Goal: Information Seeking & Learning: Compare options

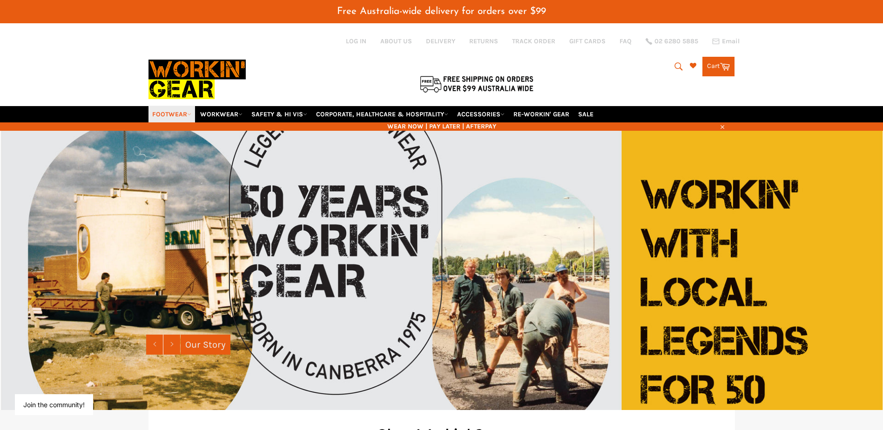
click at [172, 114] on link "FOOTWEAR" at bounding box center [172, 114] width 47 height 16
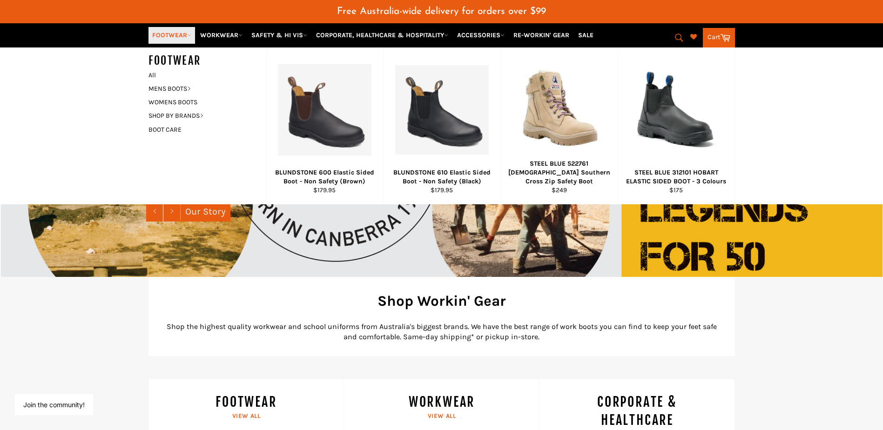
scroll to position [140, 0]
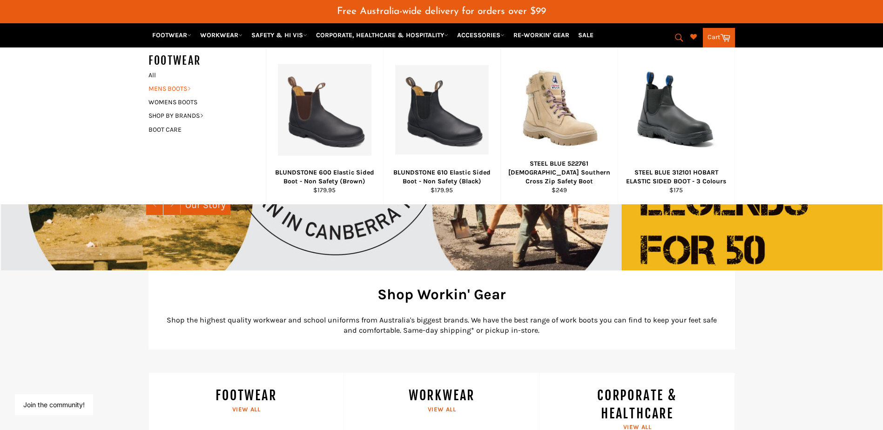
click at [171, 87] on link "MENS BOOTS" at bounding box center [200, 89] width 113 height 14
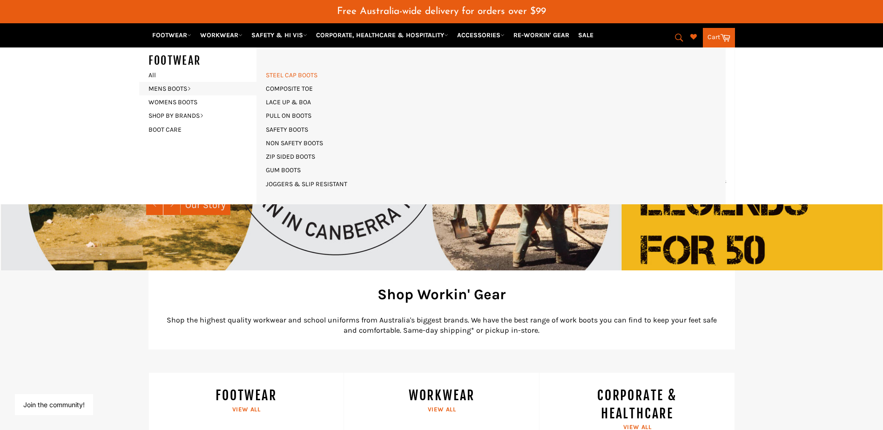
click at [305, 76] on link "STEEL CAP BOOTS" at bounding box center [291, 75] width 61 height 14
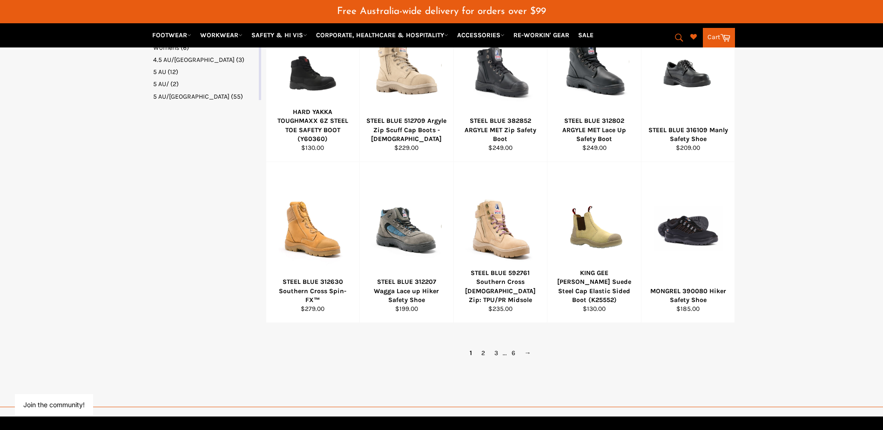
scroll to position [559, 0]
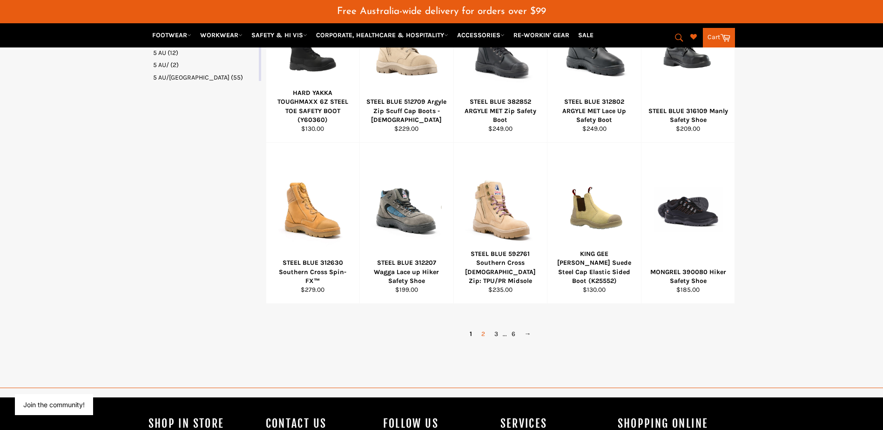
click at [484, 336] on link "2" at bounding box center [483, 334] width 13 height 14
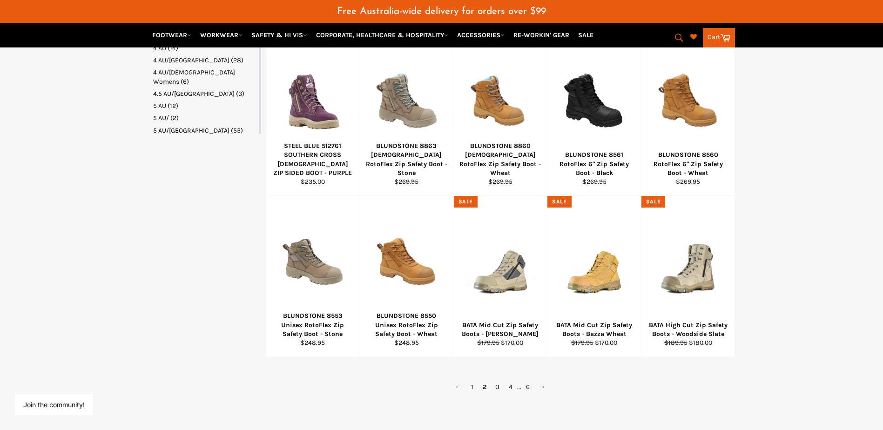
scroll to position [521, 0]
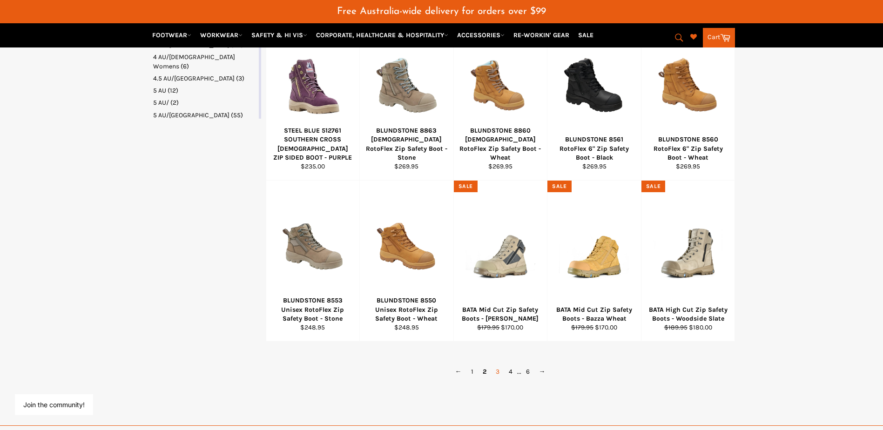
click at [497, 371] on link "3" at bounding box center [497, 372] width 13 height 14
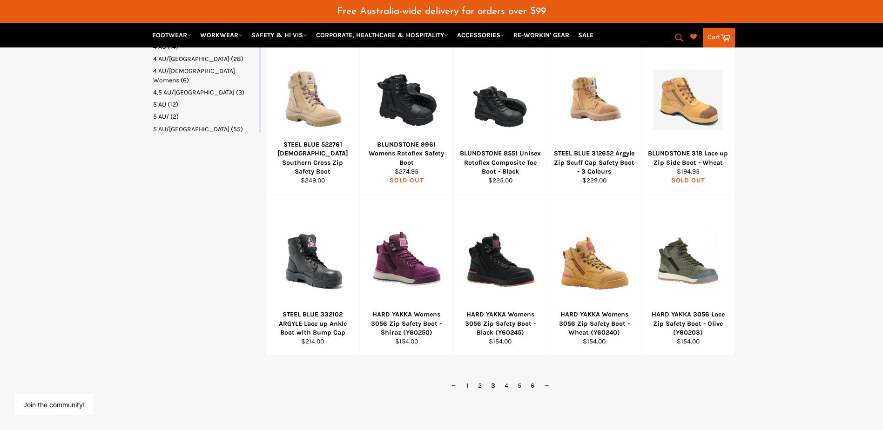
scroll to position [521, 0]
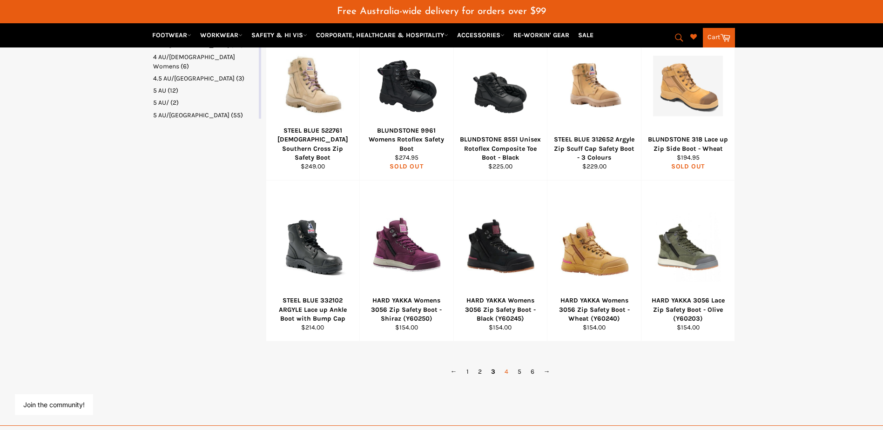
click at [507, 374] on link "4" at bounding box center [506, 372] width 13 height 14
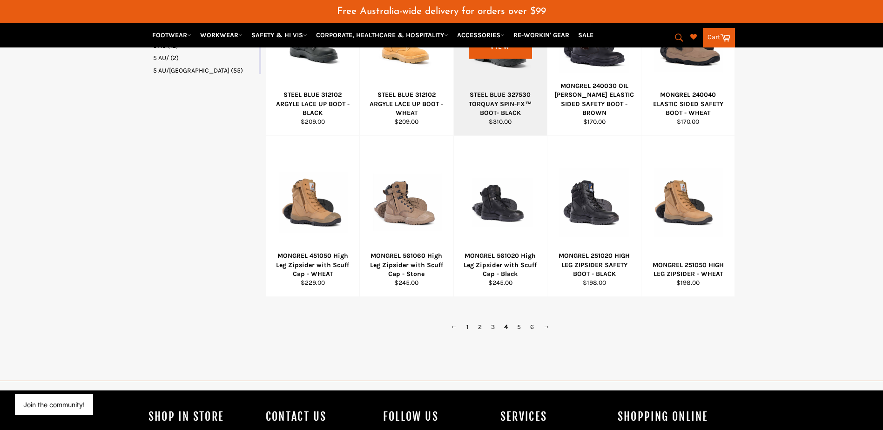
scroll to position [568, 0]
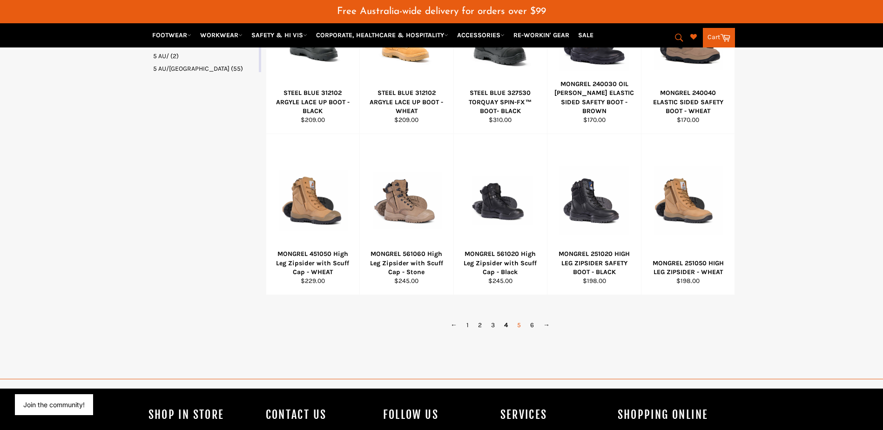
click at [519, 327] on link "5" at bounding box center [519, 326] width 13 height 14
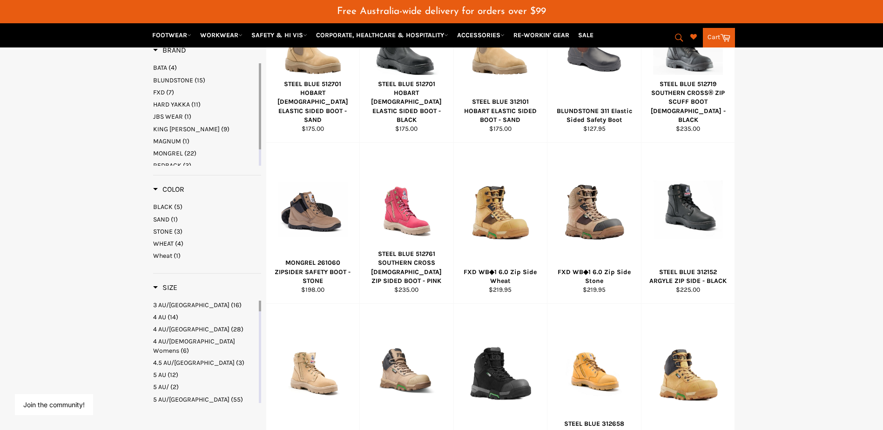
scroll to position [195, 0]
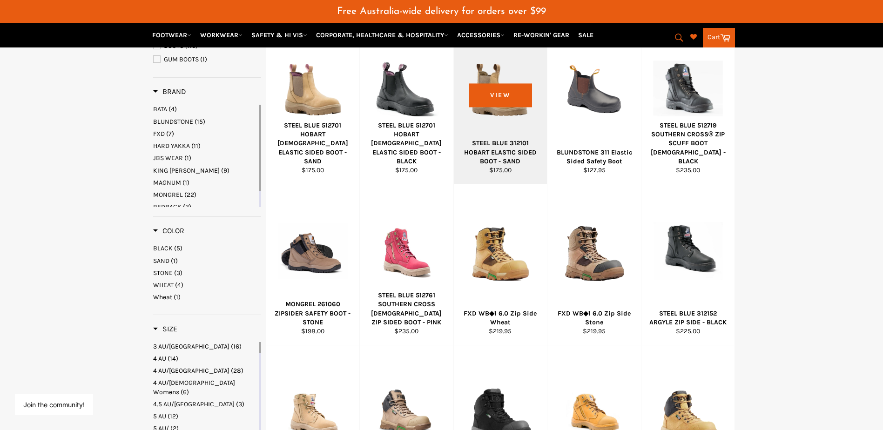
click at [516, 157] on div "STEEL BLUE 312101 HOBART ELASTIC SIDED BOOT - SAND" at bounding box center [501, 152] width 82 height 27
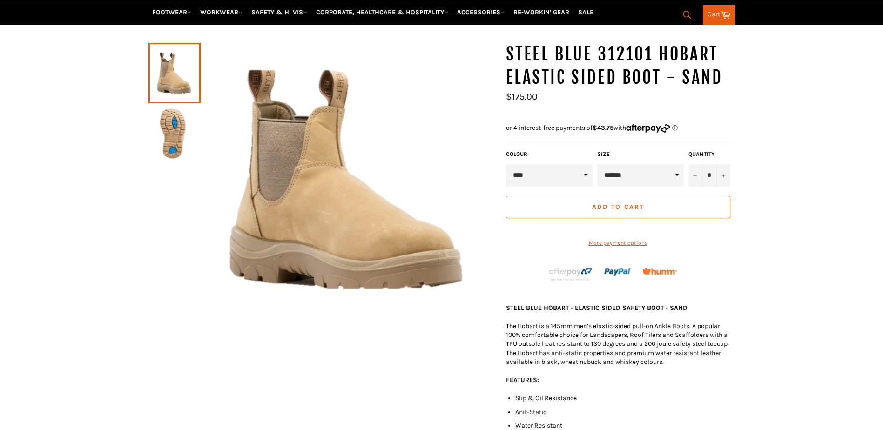
scroll to position [116, 0]
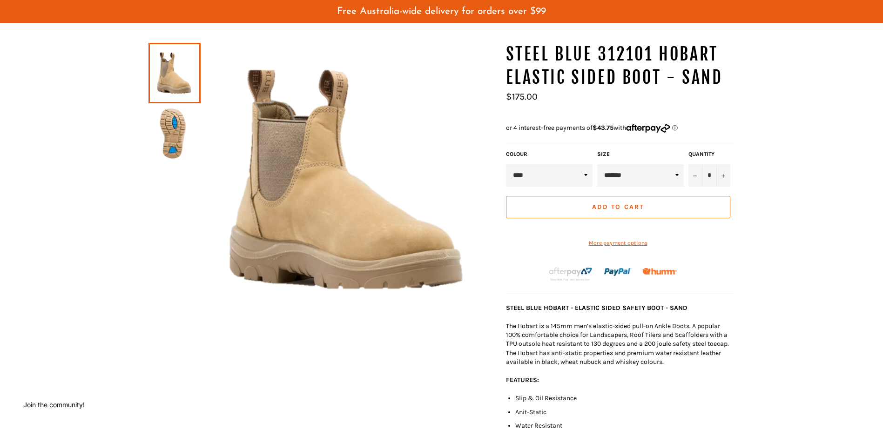
drag, startPoint x: 540, startPoint y: 101, endPoint x: 502, endPoint y: 96, distance: 38.5
click at [502, 96] on div "STEEL BLUE 312101 HOBART ELASTIC SIDED BOOT - SAND Sale Regular price $175.00 C…" at bounding box center [616, 288] width 238 height 490
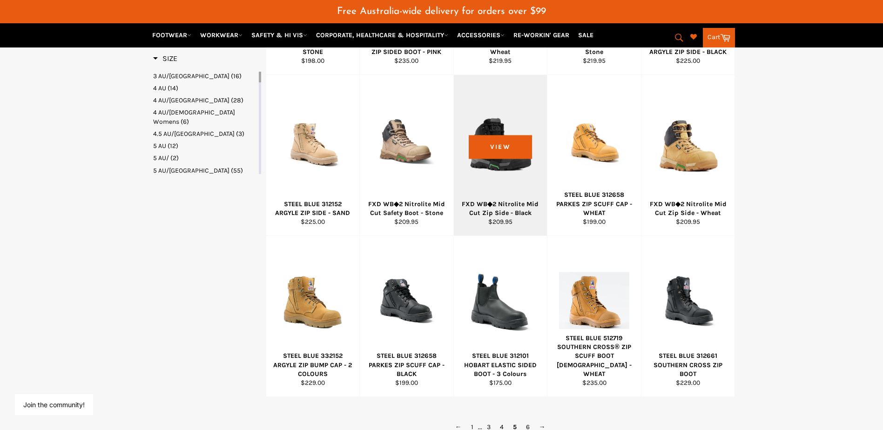
scroll to position [498, 0]
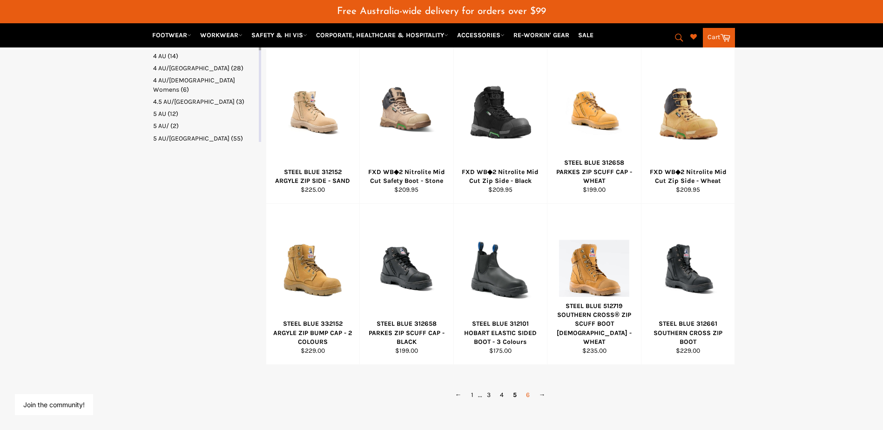
click at [530, 397] on link "6" at bounding box center [528, 395] width 13 height 14
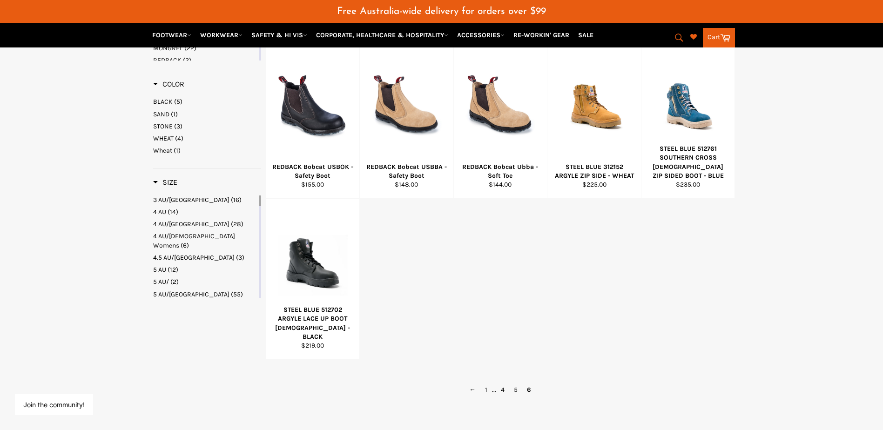
scroll to position [475, 0]
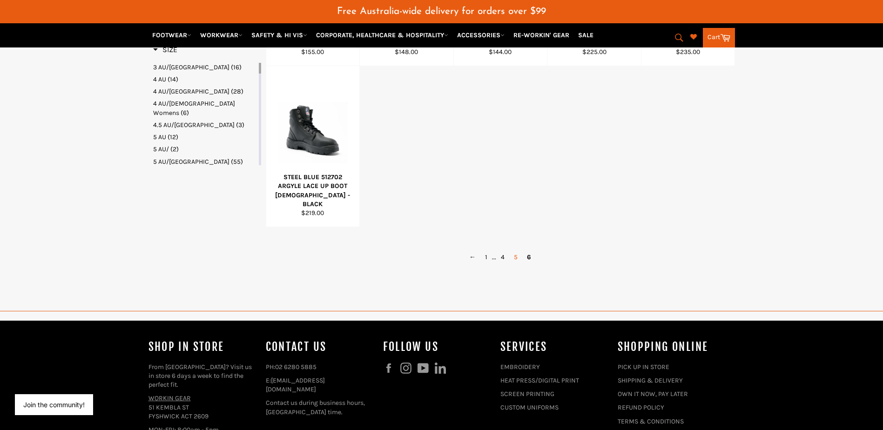
click at [517, 254] on link "5" at bounding box center [515, 258] width 13 height 14
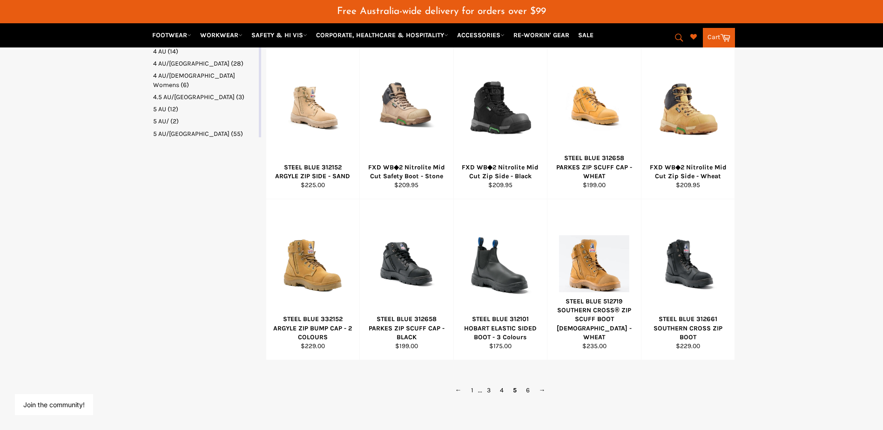
scroll to position [521, 0]
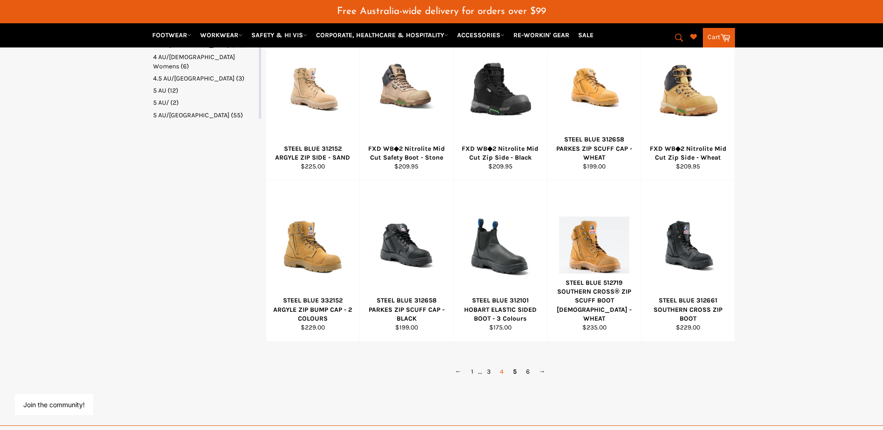
click at [502, 373] on link "4" at bounding box center [502, 372] width 13 height 14
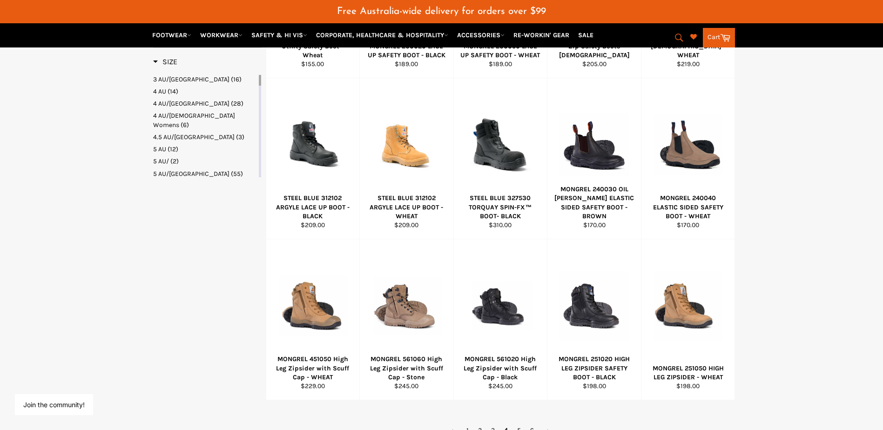
scroll to position [521, 0]
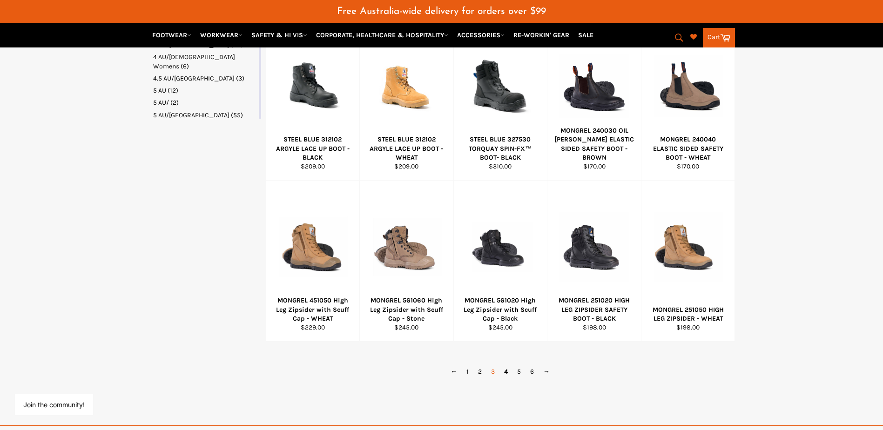
click at [493, 371] on link "3" at bounding box center [493, 372] width 13 height 14
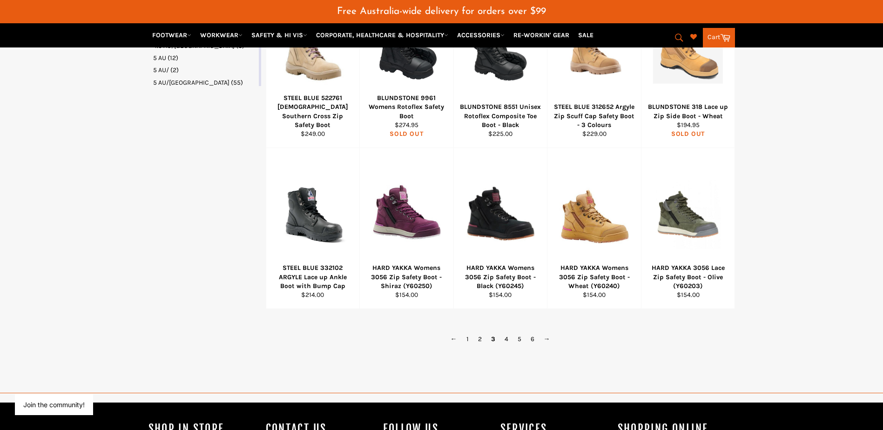
scroll to position [568, 0]
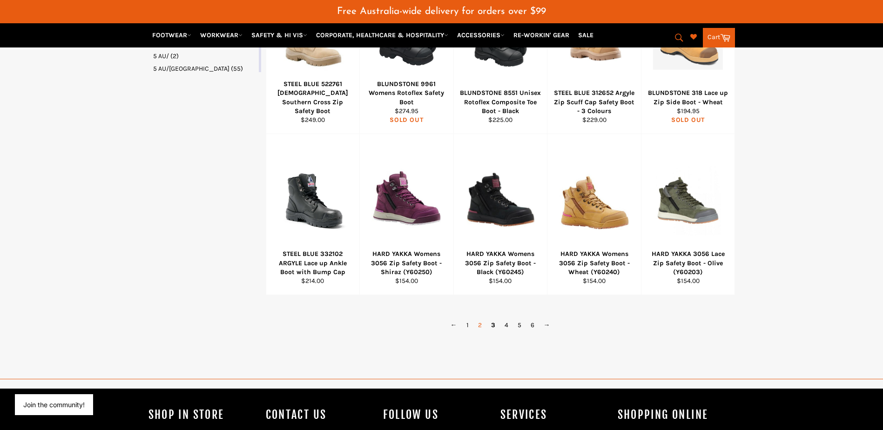
click at [479, 328] on link "2" at bounding box center [480, 326] width 13 height 14
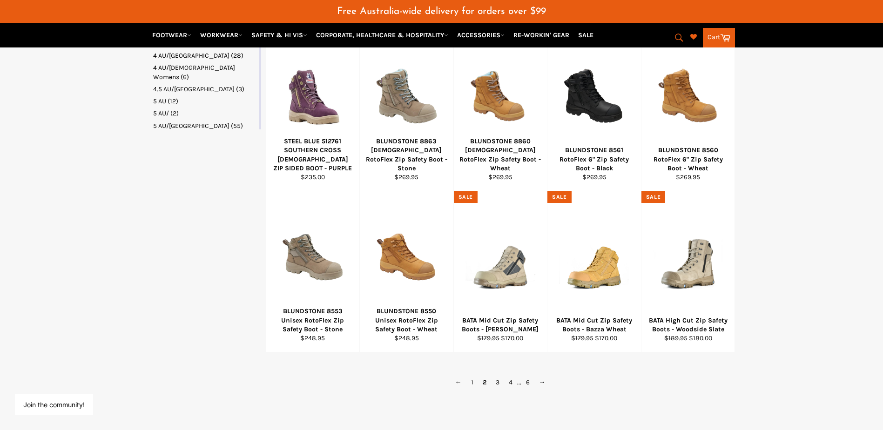
scroll to position [559, 0]
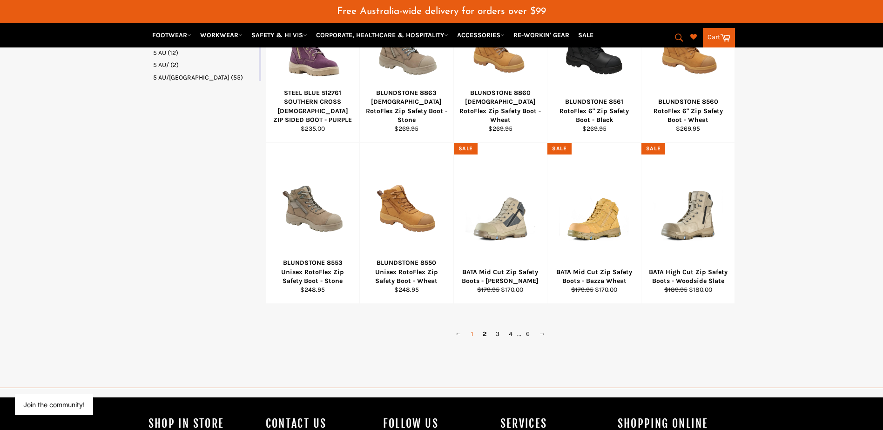
click at [475, 333] on link "1" at bounding box center [473, 334] width 12 height 14
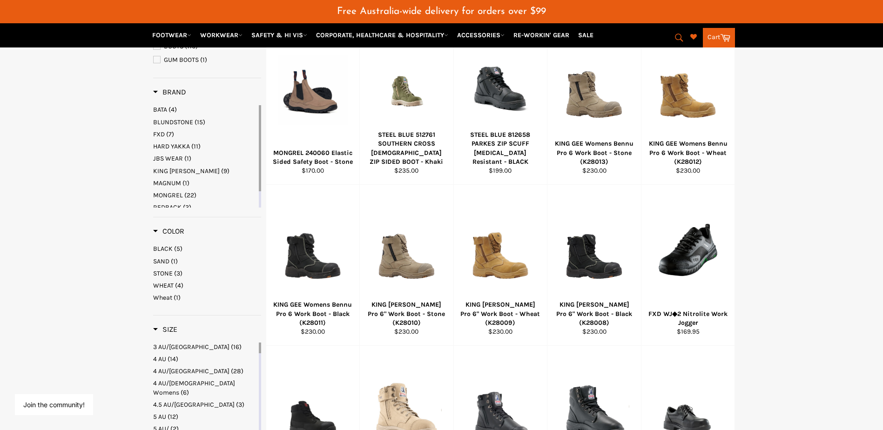
scroll to position [190, 0]
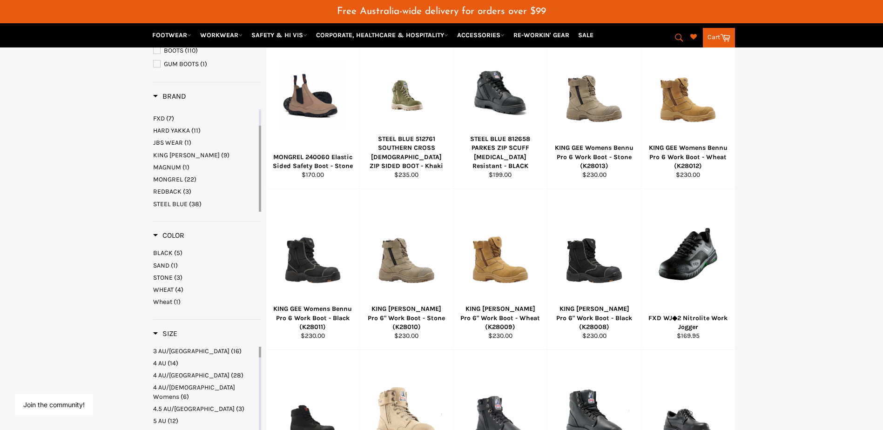
click at [173, 203] on span "STEEL BLUE" at bounding box center [170, 204] width 34 height 8
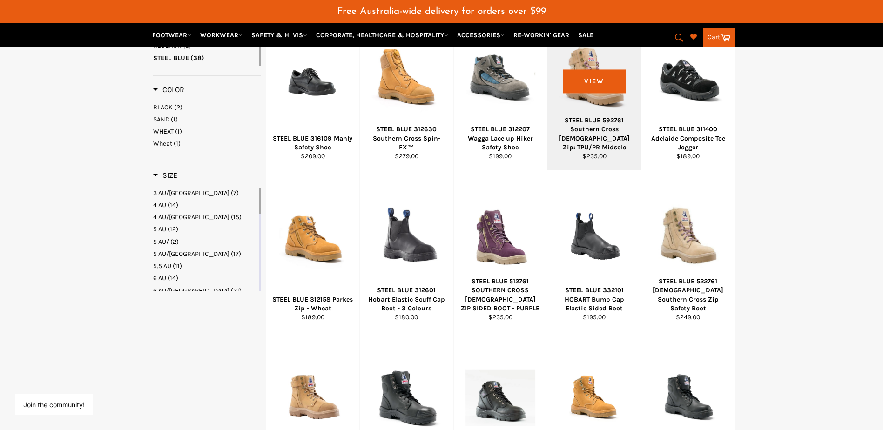
scroll to position [423, 0]
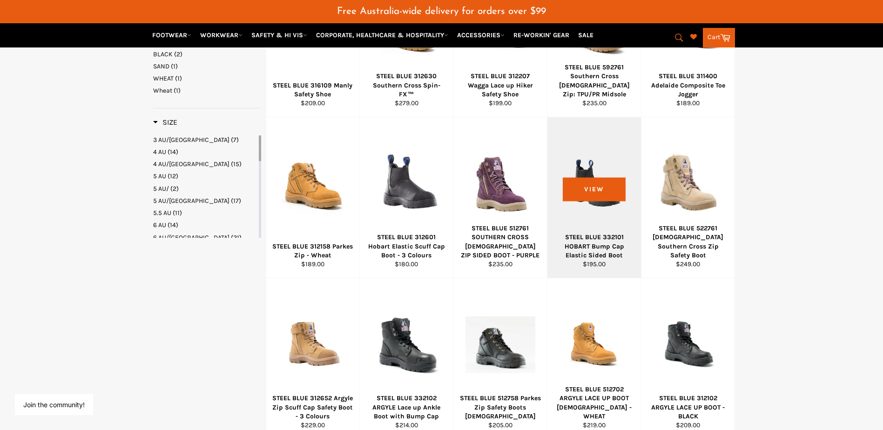
click at [597, 257] on div "STEEL BLUE 332101 HOBART Bump Cap Elastic Sided Boot" at bounding box center [595, 246] width 82 height 27
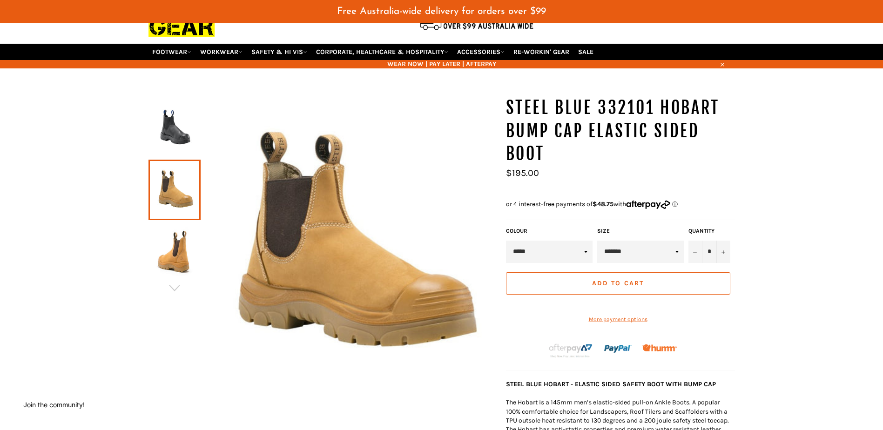
scroll to position [47, 0]
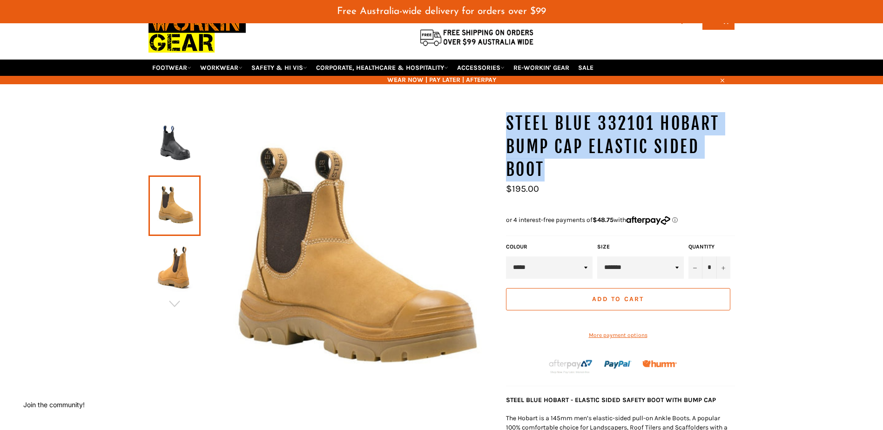
drag, startPoint x: 505, startPoint y: 121, endPoint x: 543, endPoint y: 165, distance: 58.4
click at [543, 165] on div "STEEL BLUE 332101 HOBART Bump Cap Elastic Sided Boot Sale Regular price $195.00…" at bounding box center [616, 375] width 238 height 527
copy h1 "STEEL BLUE 332101 HOBART Bump Cap Elastic Sided Boot"
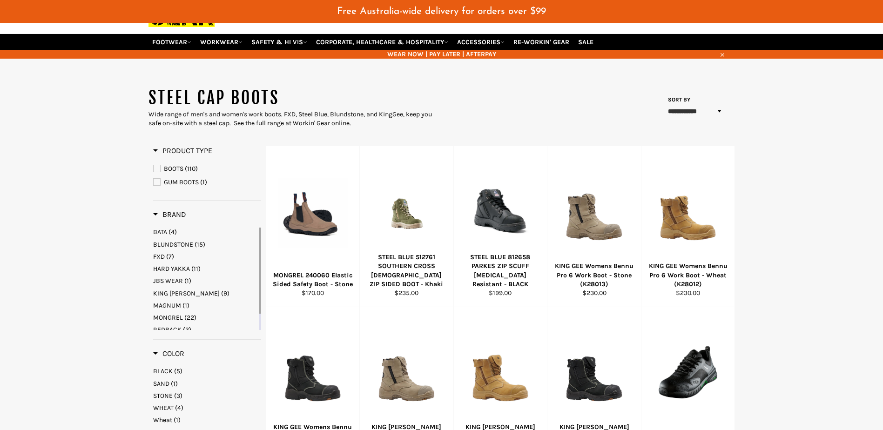
scroll to position [93, 0]
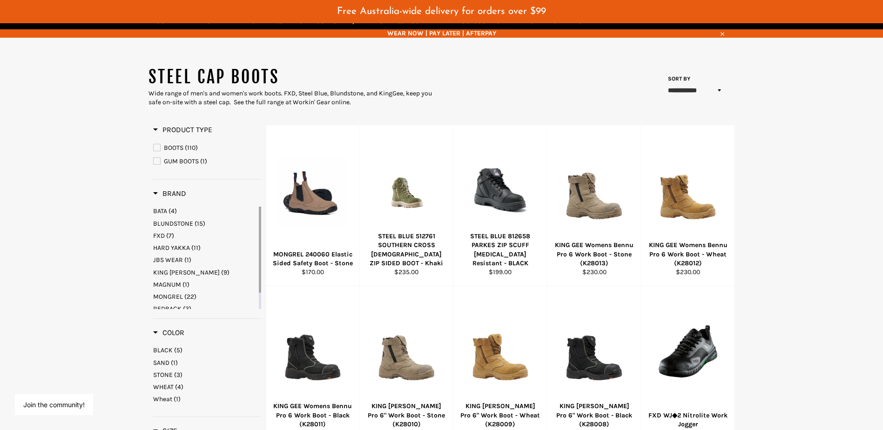
click at [167, 299] on span "MONGREL" at bounding box center [168, 297] width 30 height 8
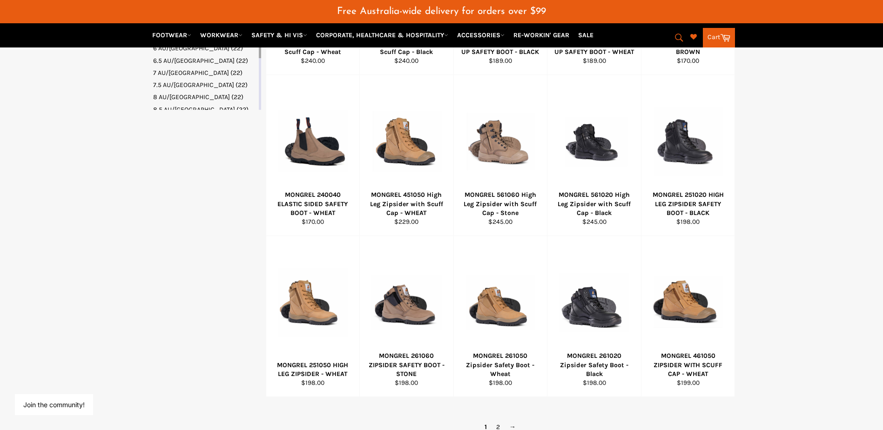
scroll to position [512, 0]
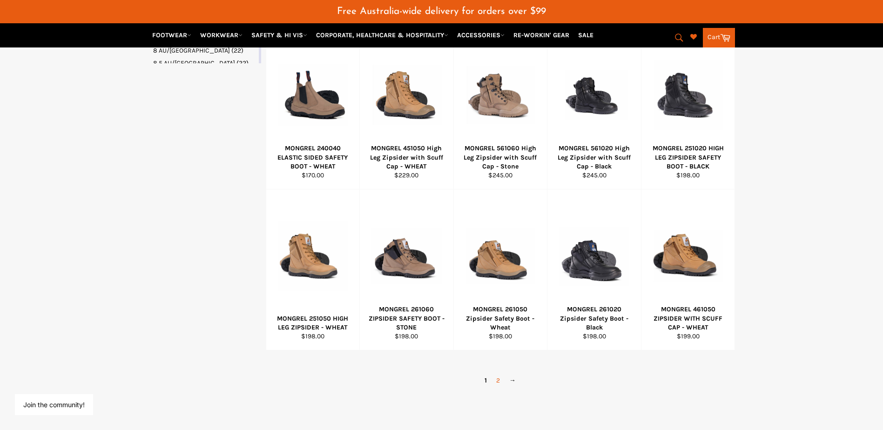
click at [497, 381] on link "2" at bounding box center [498, 381] width 13 height 14
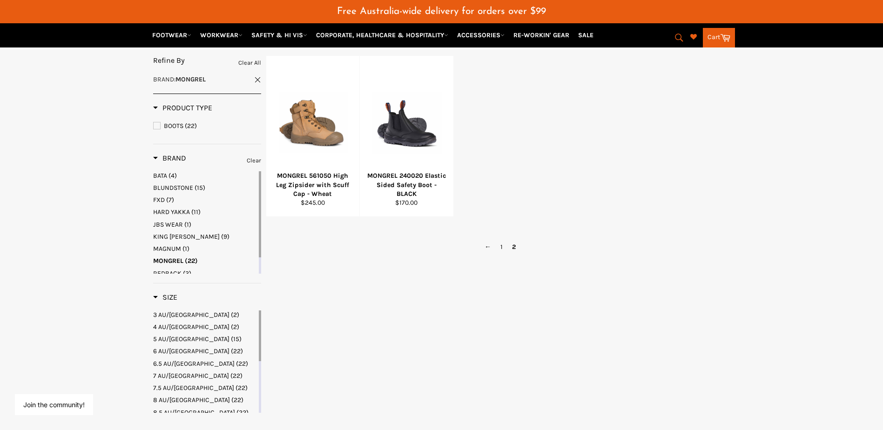
scroll to position [55, 0]
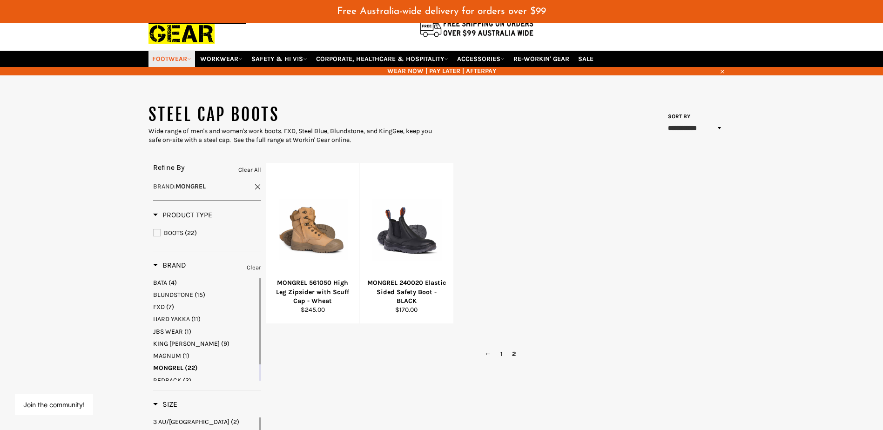
click at [179, 62] on link "FOOTWEAR" at bounding box center [172, 59] width 47 height 16
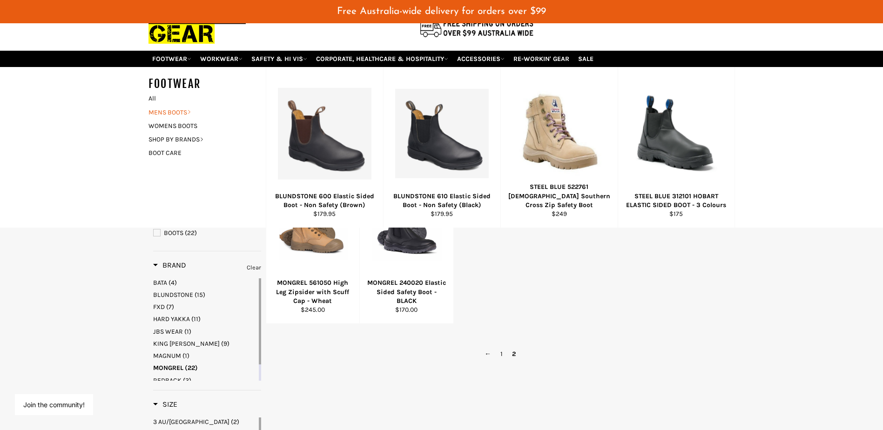
click at [173, 110] on link "MENS BOOTS" at bounding box center [200, 113] width 113 height 14
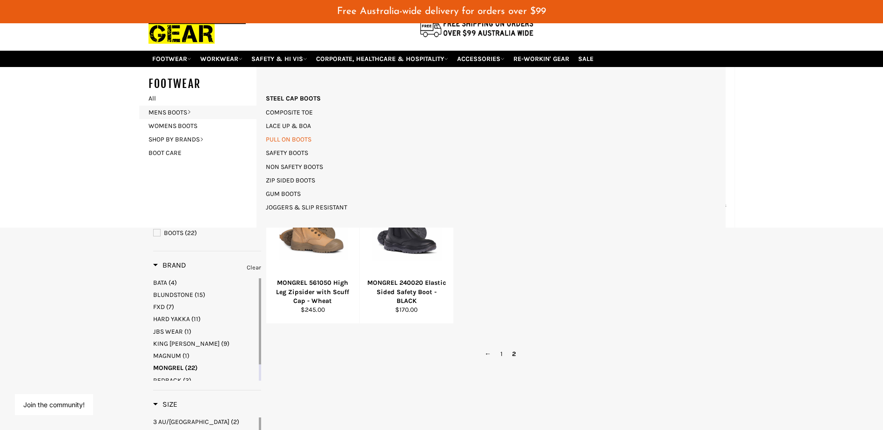
click at [302, 142] on link "PULL ON BOOTS" at bounding box center [288, 140] width 55 height 14
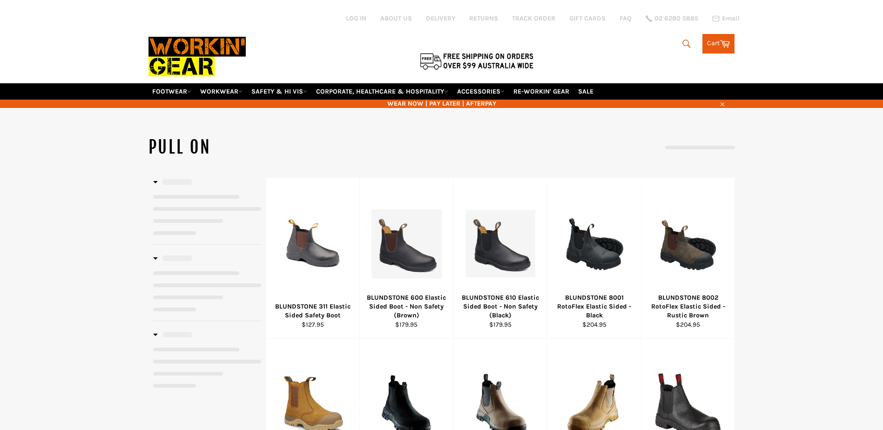
select select "**********"
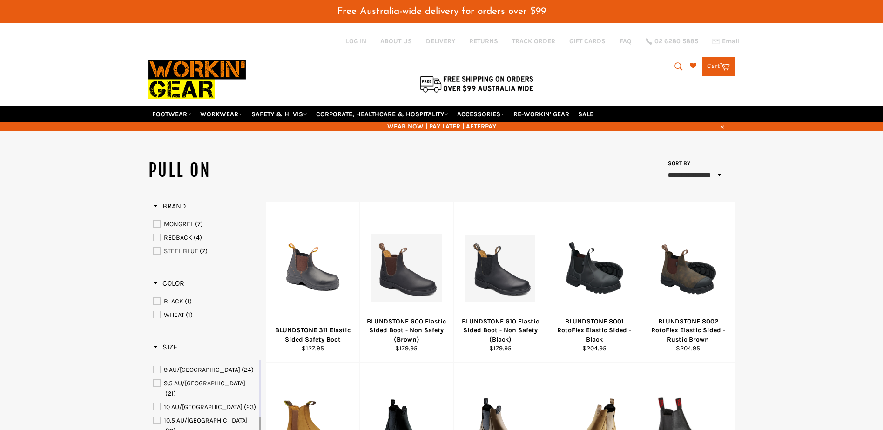
click at [172, 228] on span "MONGREL" at bounding box center [179, 224] width 30 height 8
select select "**********"
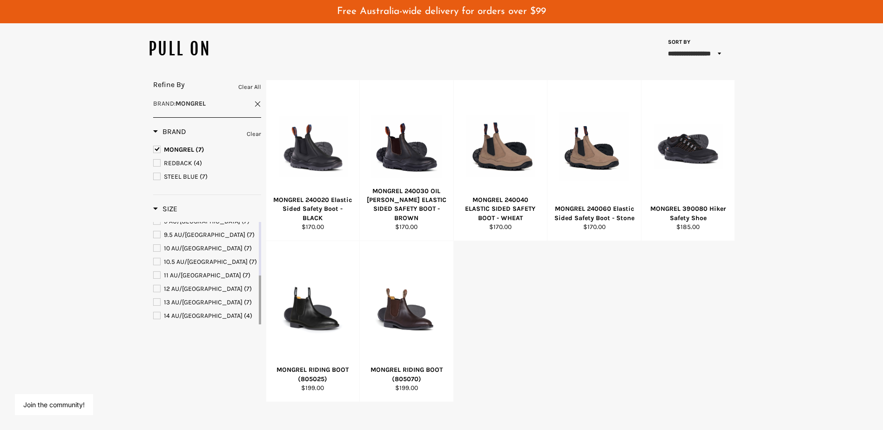
scroll to position [140, 0]
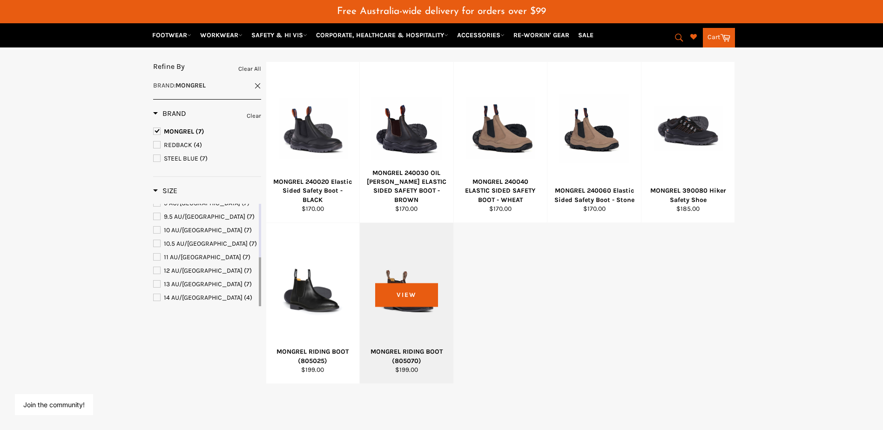
click at [432, 355] on div "MONGREL RIDING BOOT (805070)" at bounding box center [407, 356] width 82 height 18
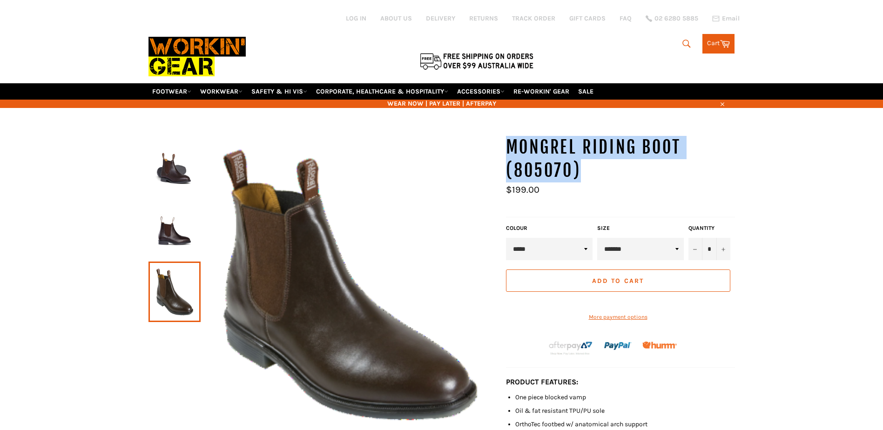
drag, startPoint x: 508, startPoint y: 145, endPoint x: 635, endPoint y: 163, distance: 128.0
click at [635, 163] on h1 "MONGREL RIDING BOOT (805070)" at bounding box center [620, 159] width 229 height 46
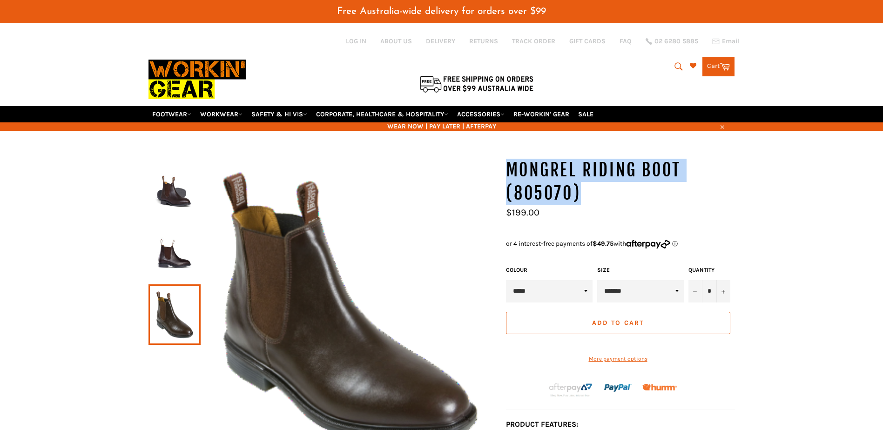
copy h1 "MONGREL RIDING BOOT (805070)"
